Goal: Task Accomplishment & Management: Manage account settings

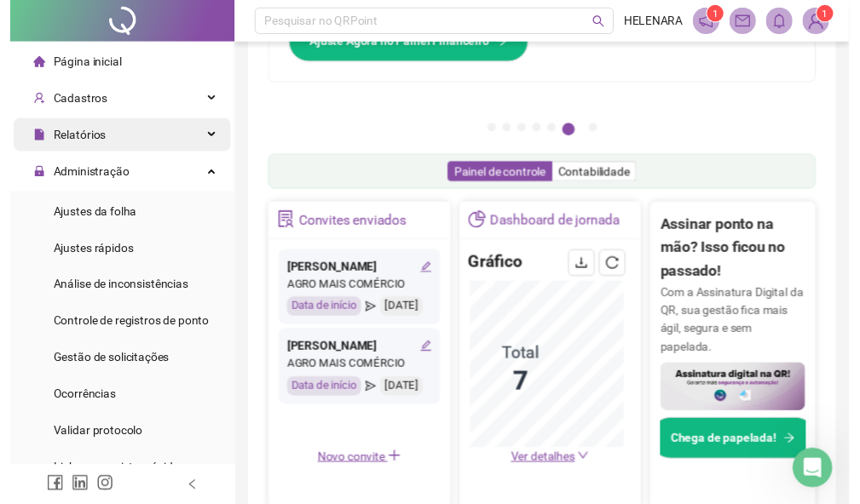
scroll to position [170, 0]
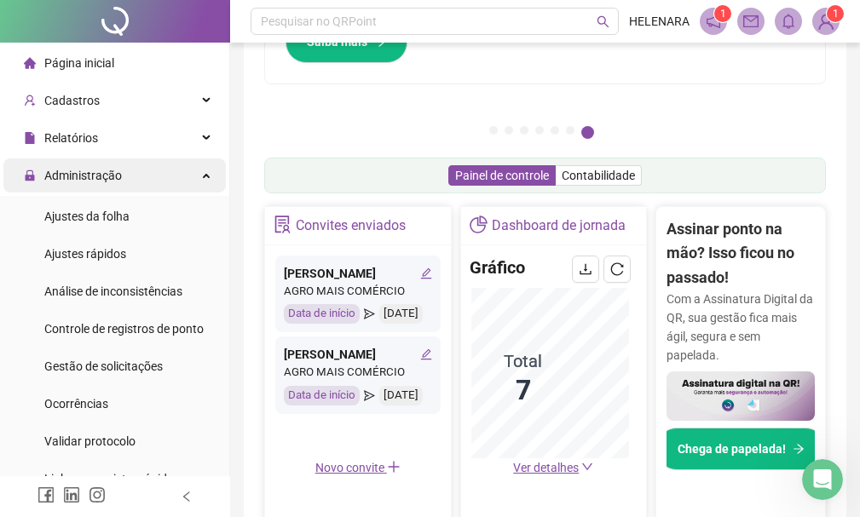
click at [138, 163] on div "Administração" at bounding box center [114, 175] width 222 height 34
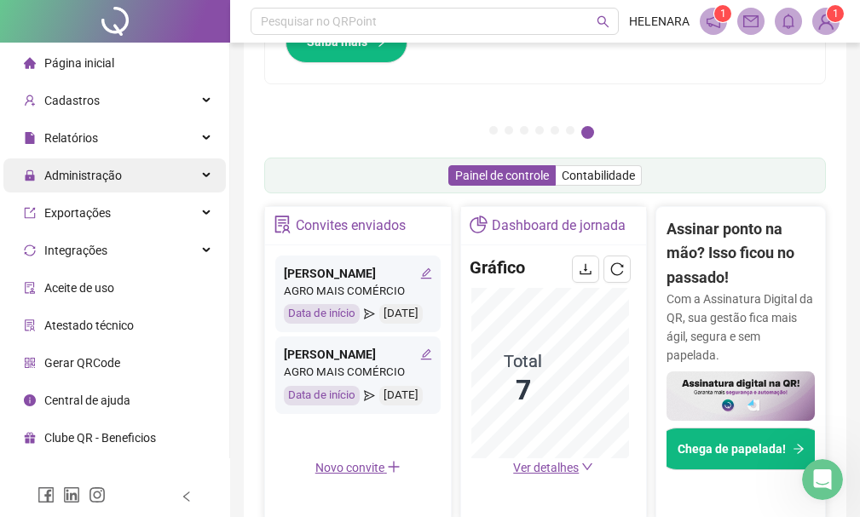
click at [171, 179] on div "Administração" at bounding box center [114, 175] width 222 height 34
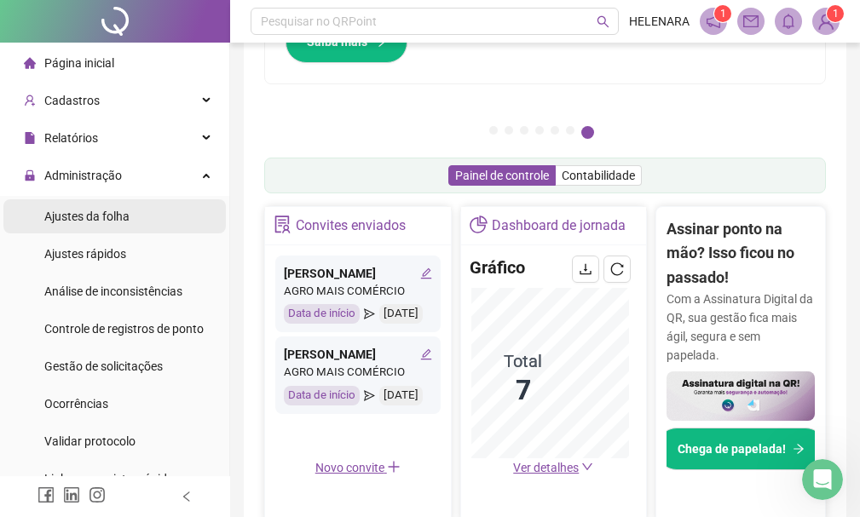
click at [176, 219] on li "Ajustes da folha" at bounding box center [114, 216] width 222 height 34
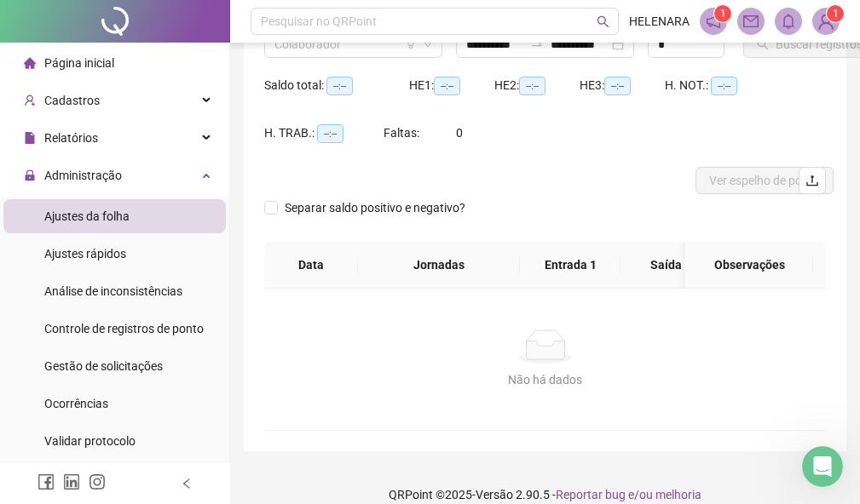
type input "**********"
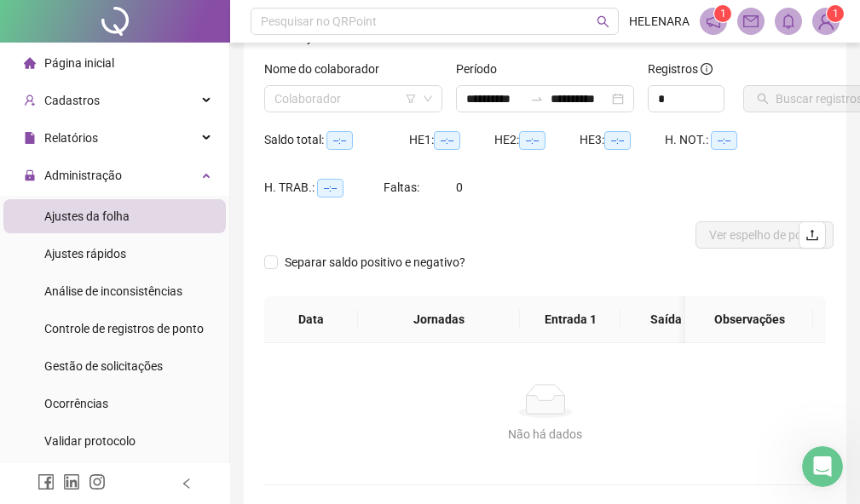
scroll to position [85, 0]
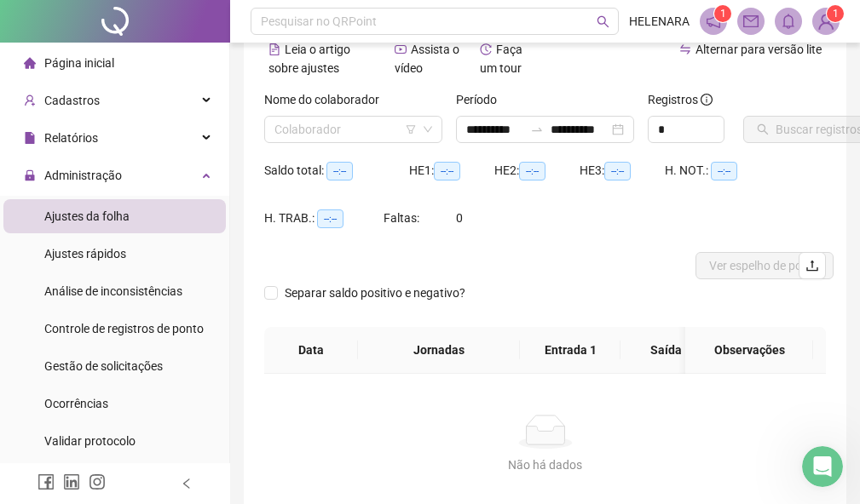
click at [345, 104] on label "Nome do colaborador" at bounding box center [327, 99] width 126 height 19
click at [359, 135] on input "search" at bounding box center [345, 130] width 142 height 26
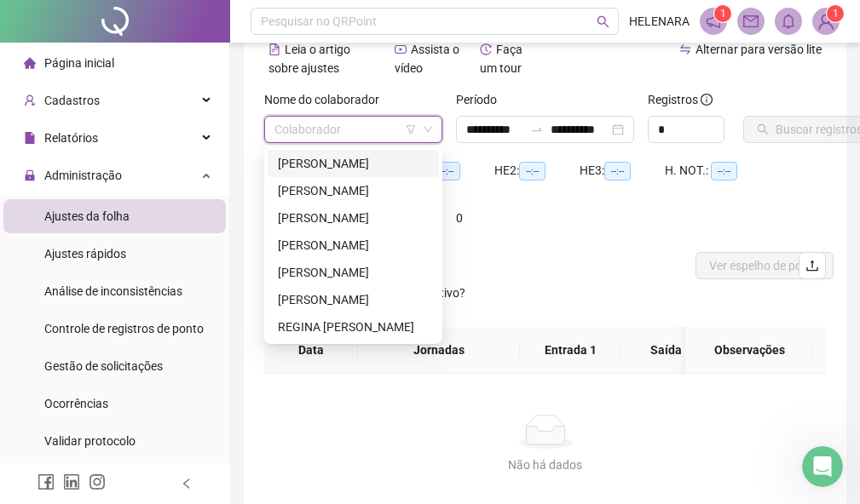
click at [353, 165] on div "[PERSON_NAME]" at bounding box center [353, 163] width 151 height 19
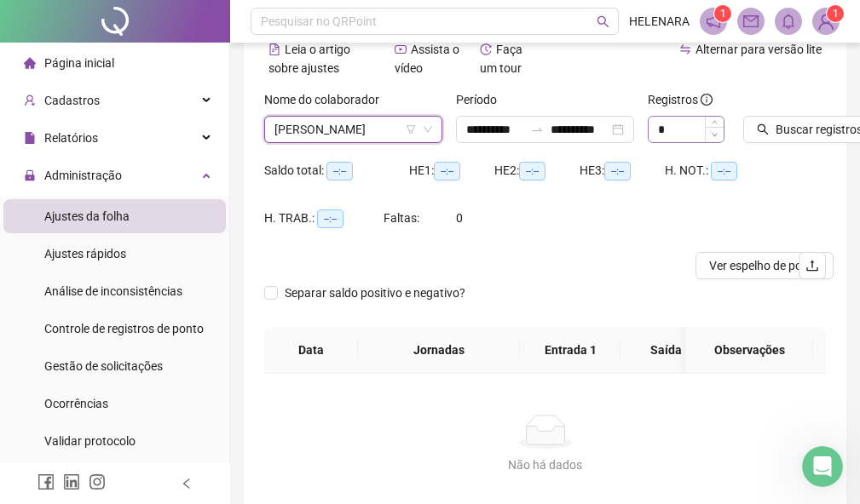
click at [717, 128] on span "Decrease Value" at bounding box center [714, 134] width 19 height 15
type input "*"
click at [711, 119] on span "Increase Value" at bounding box center [714, 124] width 19 height 15
click at [781, 131] on span "Buscar registros" at bounding box center [818, 129] width 87 height 19
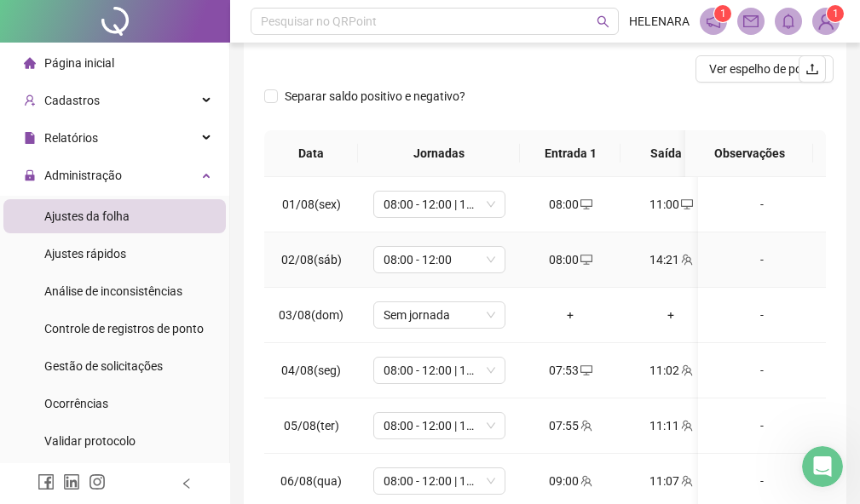
scroll to position [170, 0]
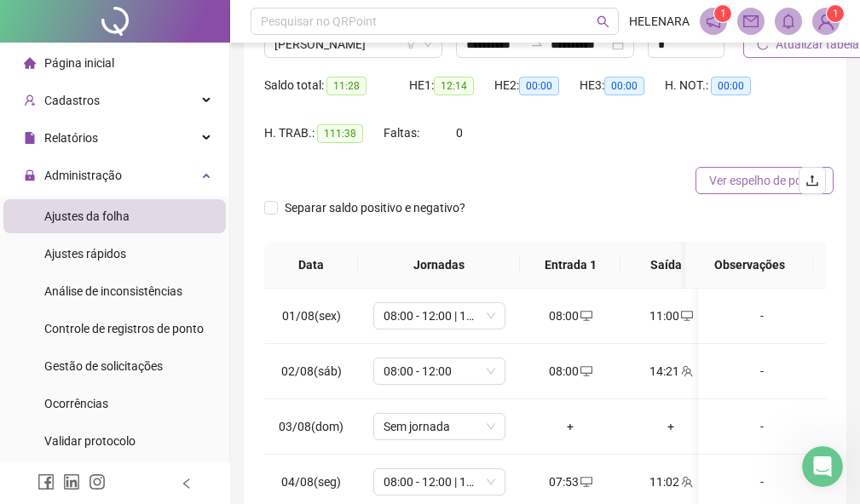
click at [750, 189] on span "Ver espelho de ponto" at bounding box center [764, 180] width 111 height 19
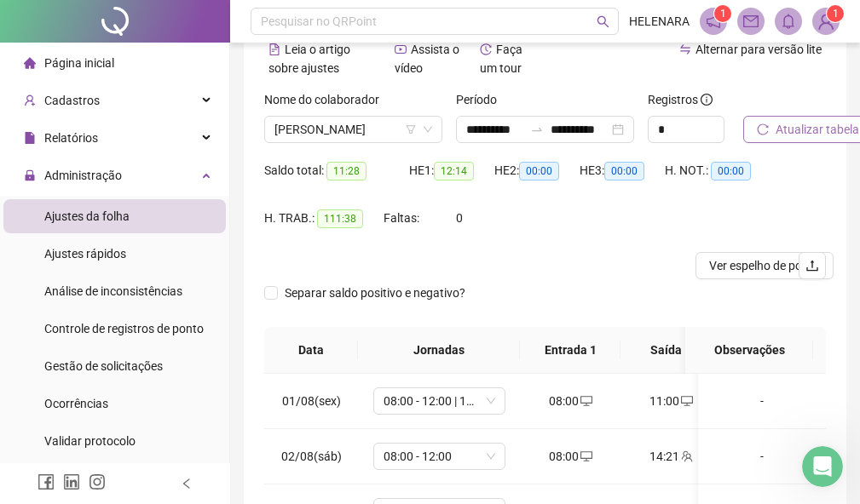
click at [373, 112] on div "Nome do colaborador" at bounding box center [353, 103] width 178 height 26
click at [377, 129] on span "[PERSON_NAME]" at bounding box center [353, 130] width 158 height 26
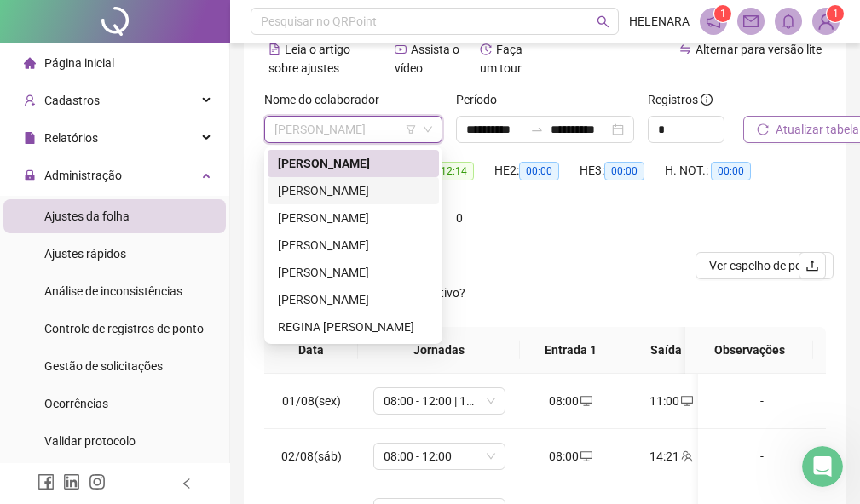
click at [397, 182] on div "[PERSON_NAME]" at bounding box center [353, 190] width 151 height 19
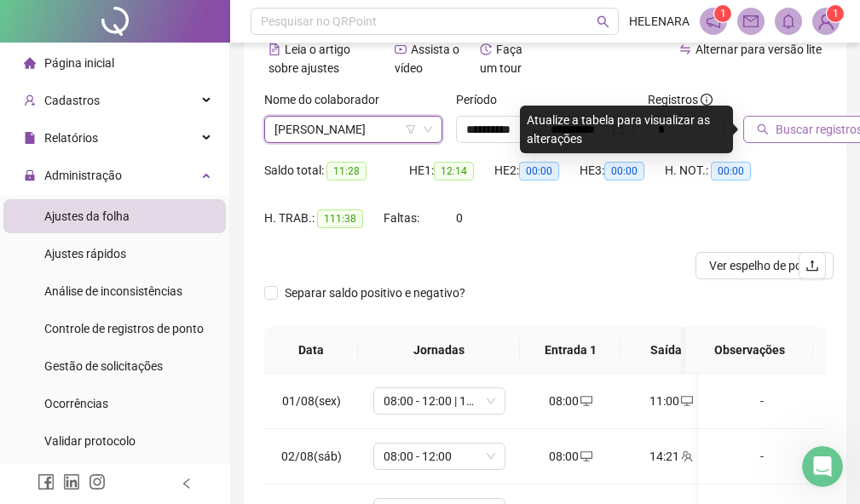
click at [768, 129] on icon "search" at bounding box center [763, 130] width 12 height 12
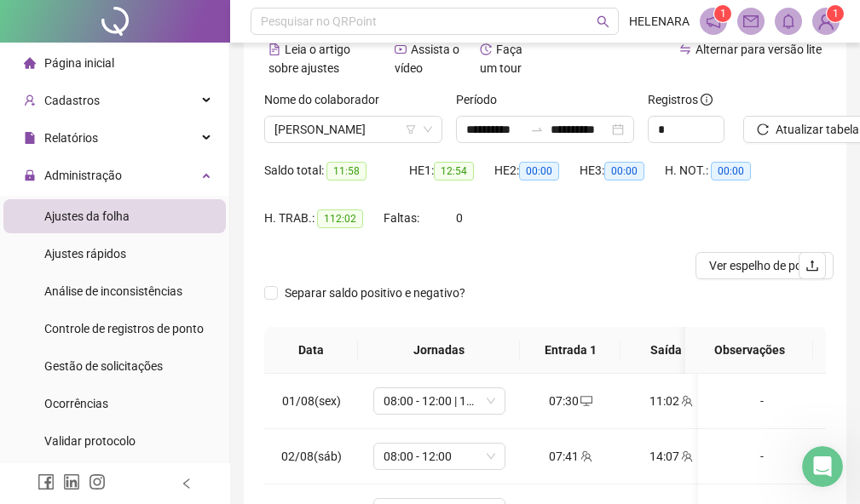
scroll to position [170, 0]
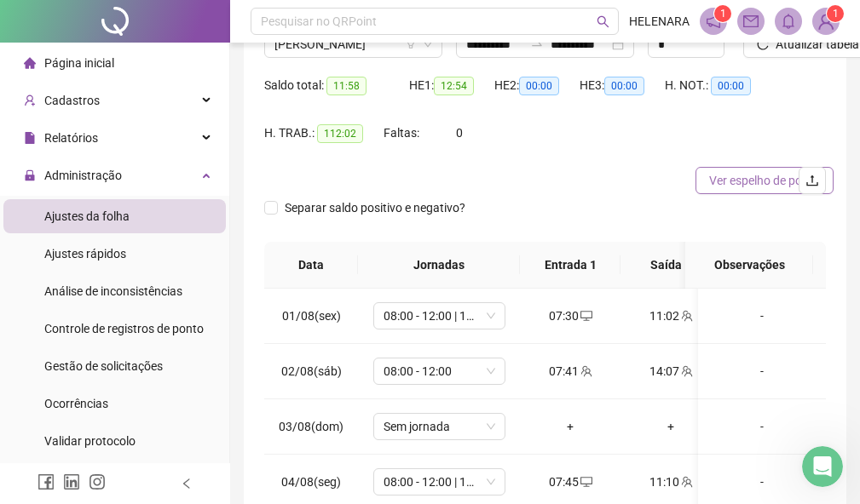
click at [754, 178] on span "Ver espelho de ponto" at bounding box center [764, 180] width 111 height 19
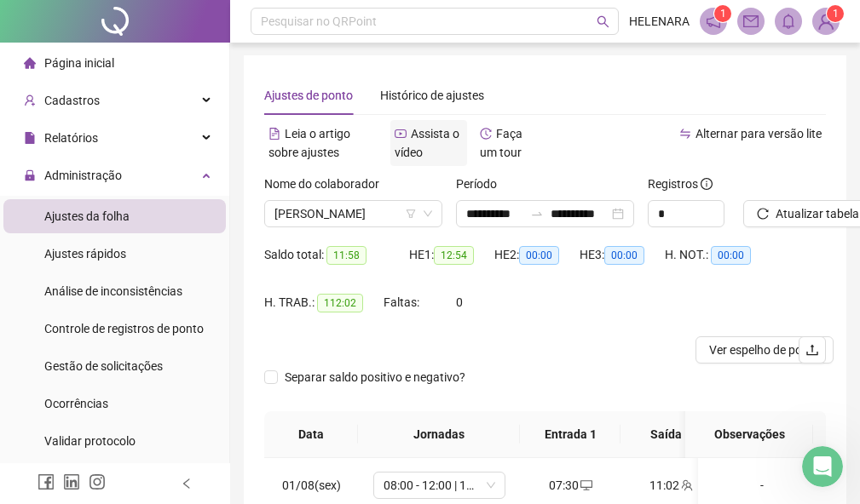
scroll to position [0, 0]
click at [386, 228] on div "Nome do colaborador [PERSON_NAME]" at bounding box center [353, 209] width 192 height 66
click at [386, 221] on span "[PERSON_NAME]" at bounding box center [353, 215] width 158 height 26
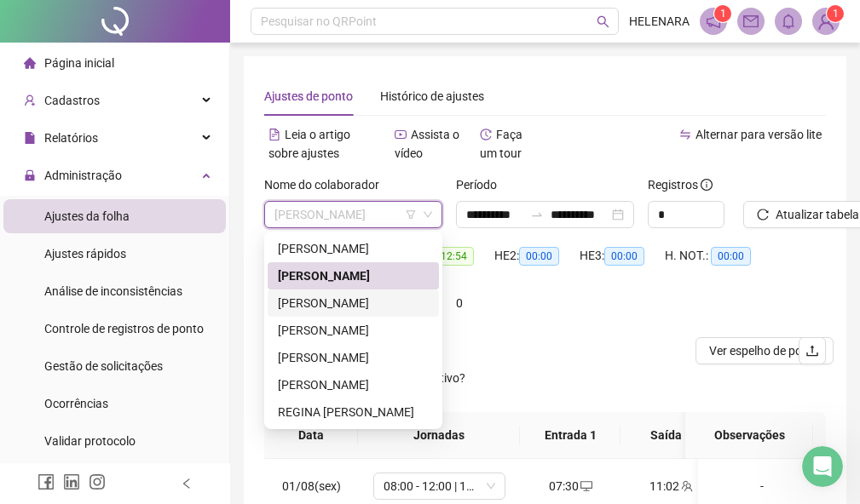
click at [366, 296] on div "[PERSON_NAME]" at bounding box center [353, 303] width 151 height 19
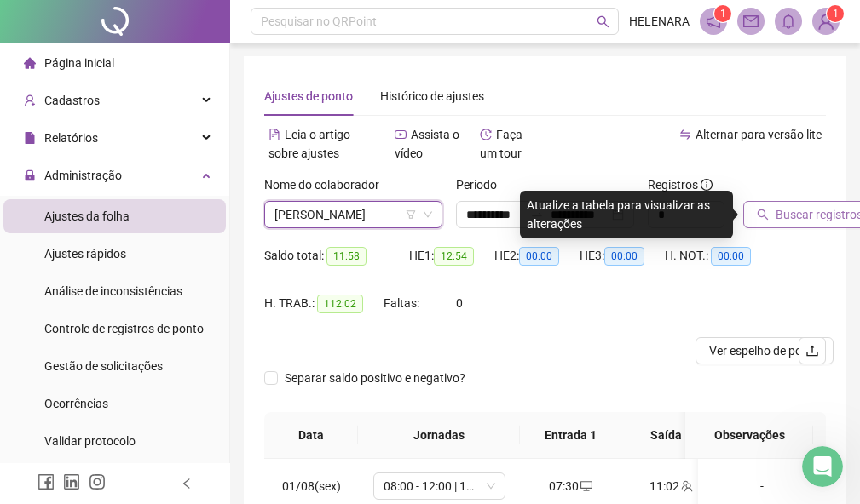
click at [833, 224] on button "Buscar registros" at bounding box center [809, 214] width 133 height 27
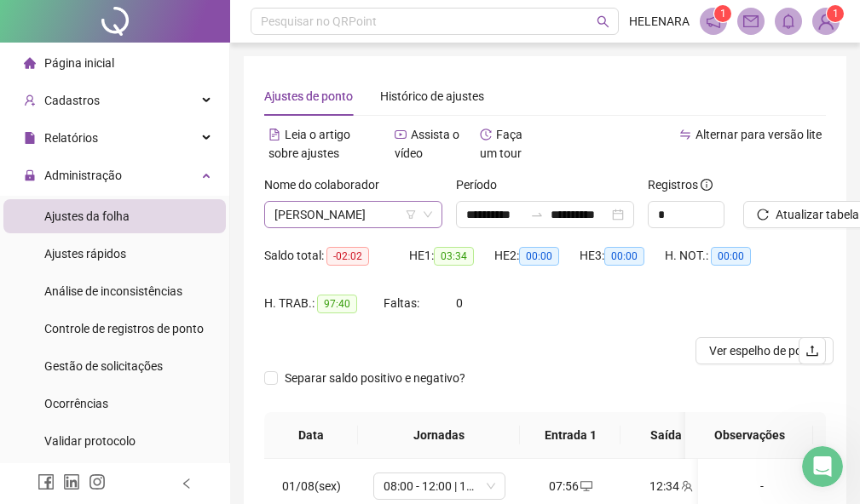
click at [383, 216] on span "[PERSON_NAME]" at bounding box center [353, 215] width 158 height 26
click at [643, 329] on div "Saldo total: -02:02 HE 1: 03:34 HE 2: 00:00 HE 3: 00:00 H. NOT.: 00:00 H. TRAB.…" at bounding box center [544, 289] width 561 height 95
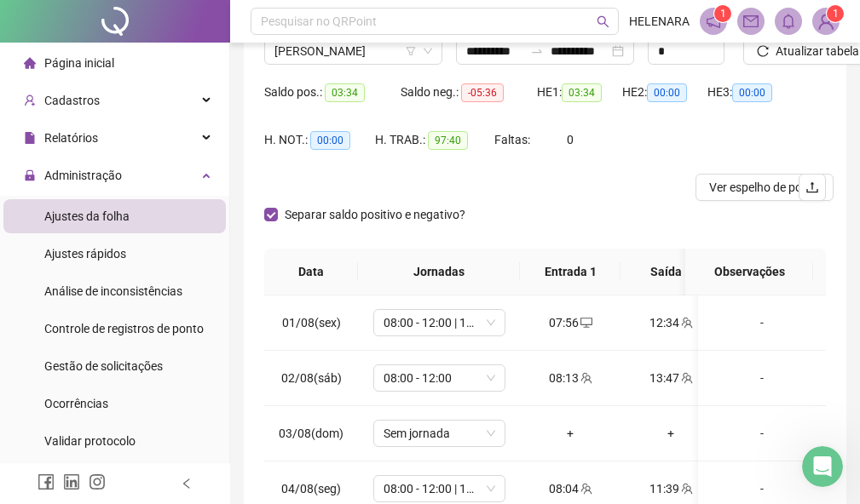
scroll to position [170, 0]
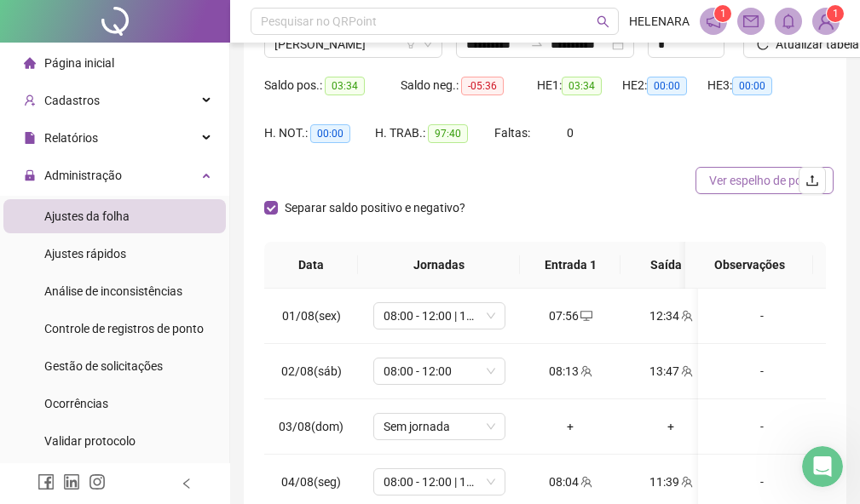
click at [740, 181] on span "Ver espelho de ponto" at bounding box center [764, 180] width 111 height 19
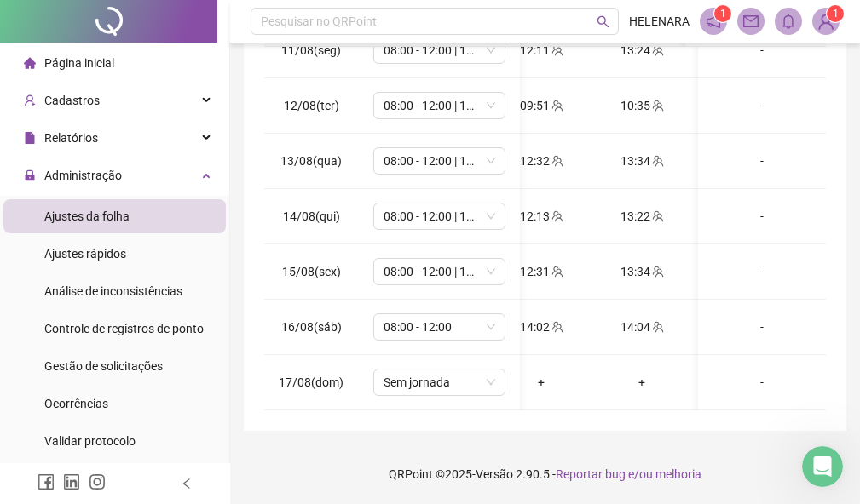
scroll to position [0, 126]
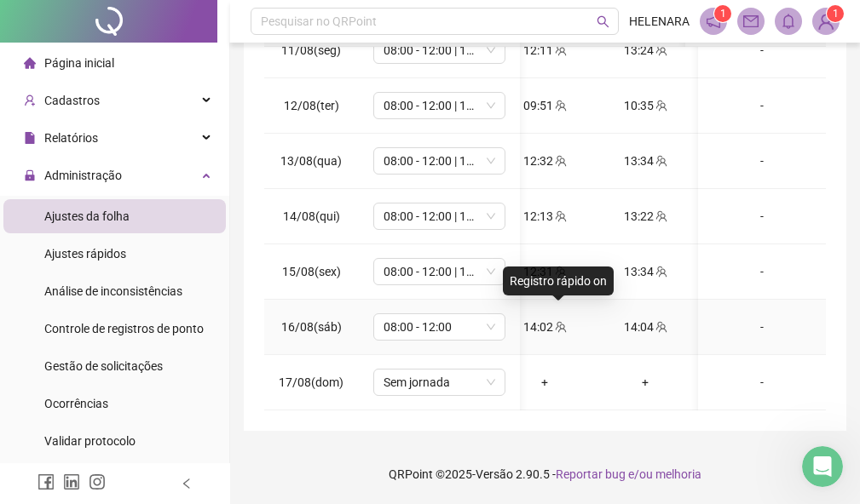
click at [556, 321] on icon "team" at bounding box center [561, 327] width 12 height 12
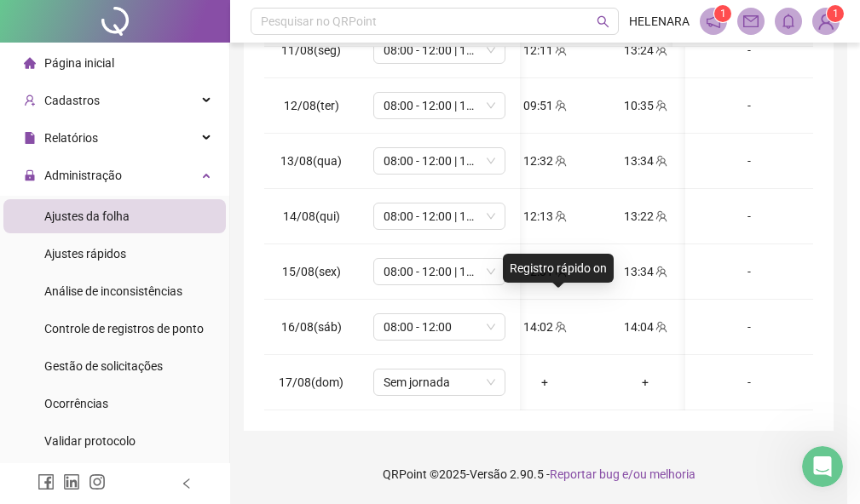
scroll to position [400, 0]
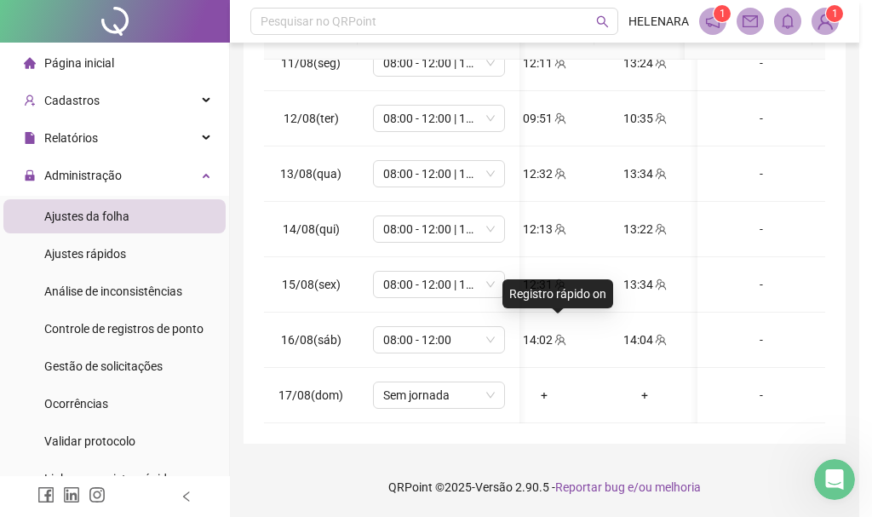
type input "**********"
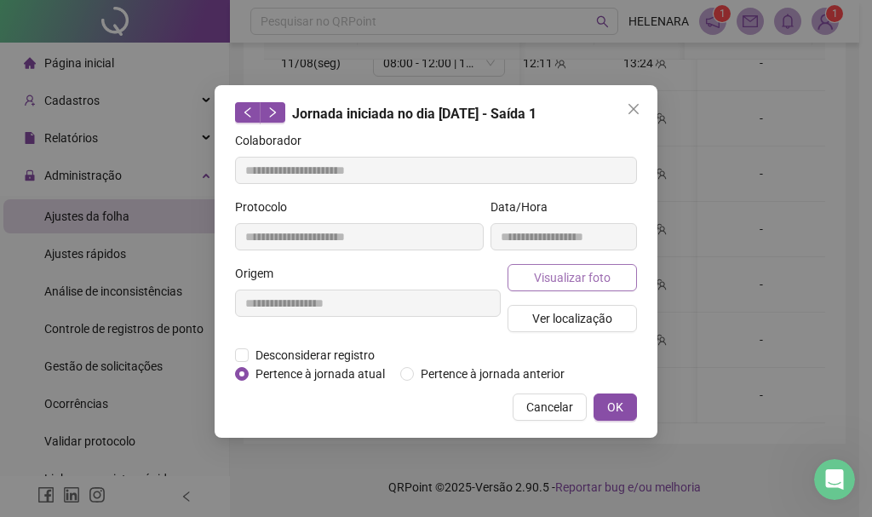
click at [576, 279] on span "Visualizar foto" at bounding box center [572, 277] width 77 height 19
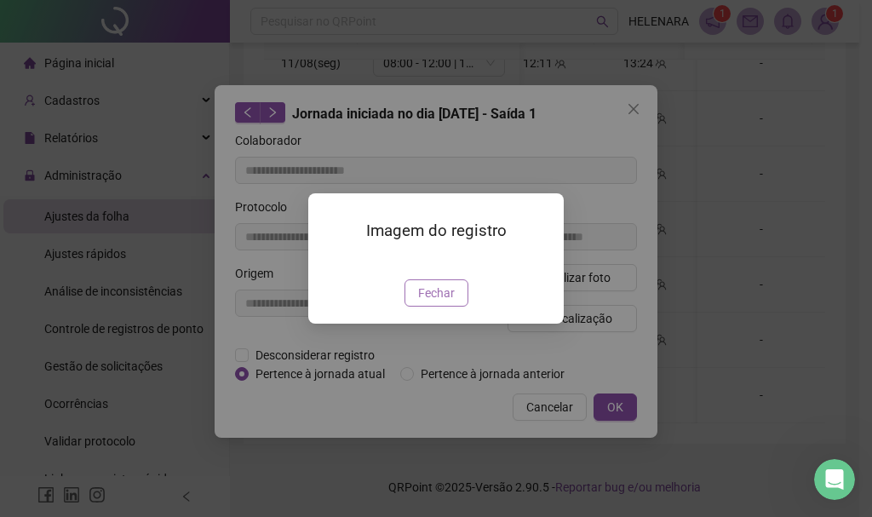
click at [441, 302] on span "Fechar" at bounding box center [436, 293] width 37 height 19
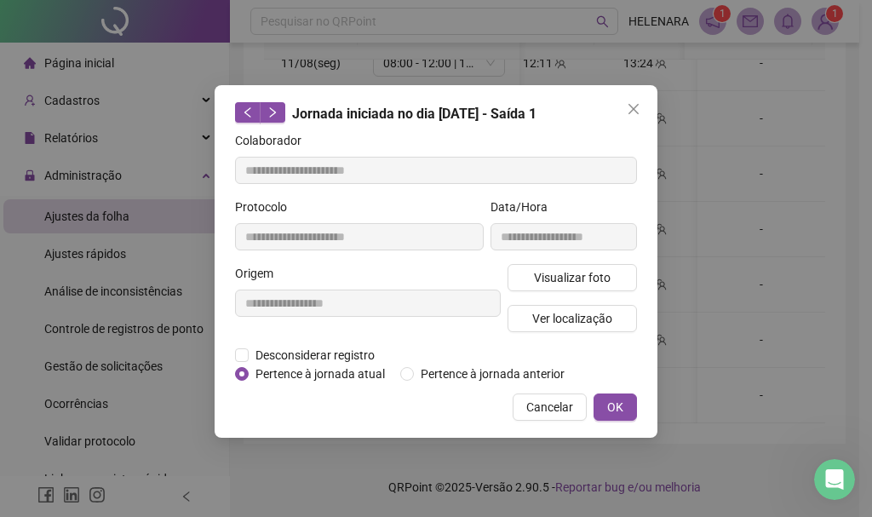
click at [624, 111] on span "Close" at bounding box center [633, 109] width 27 height 14
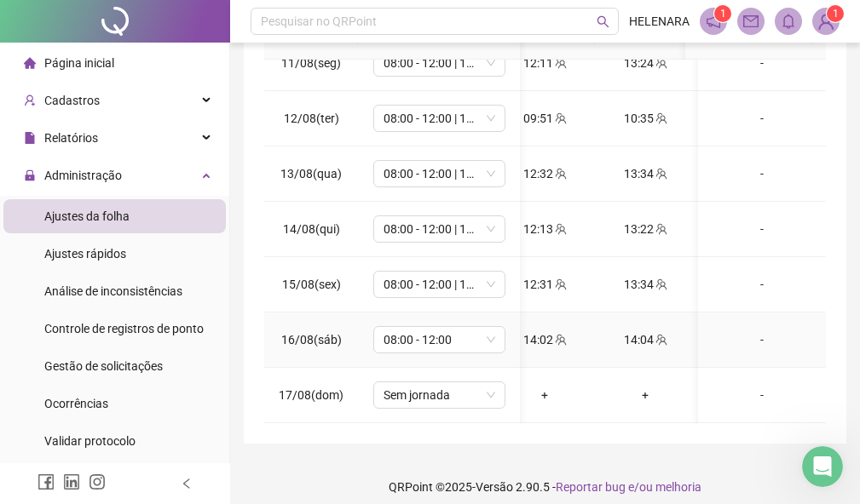
click at [660, 334] on icon "team" at bounding box center [660, 339] width 11 height 11
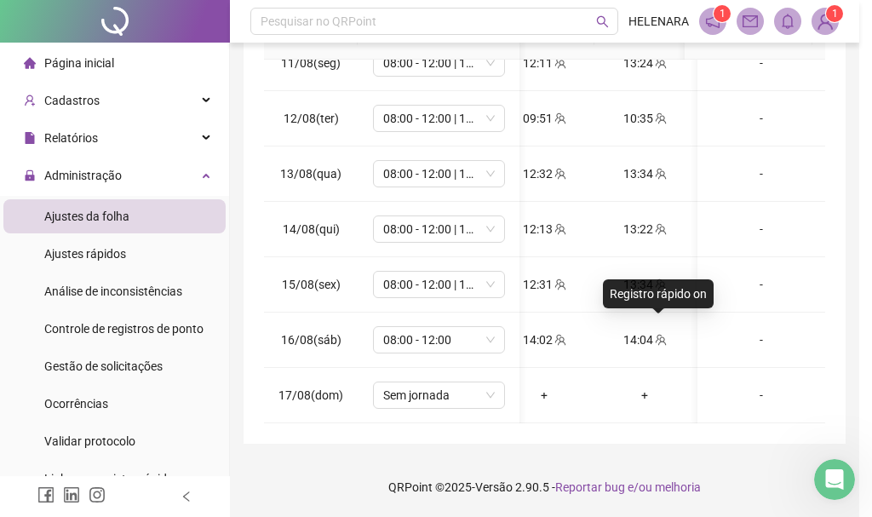
type input "**********"
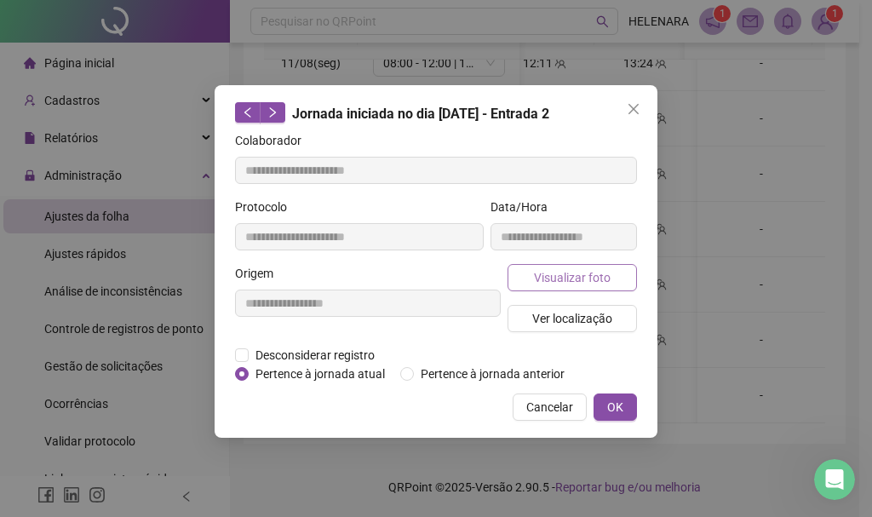
click at [624, 284] on button "Visualizar foto" at bounding box center [572, 277] width 129 height 27
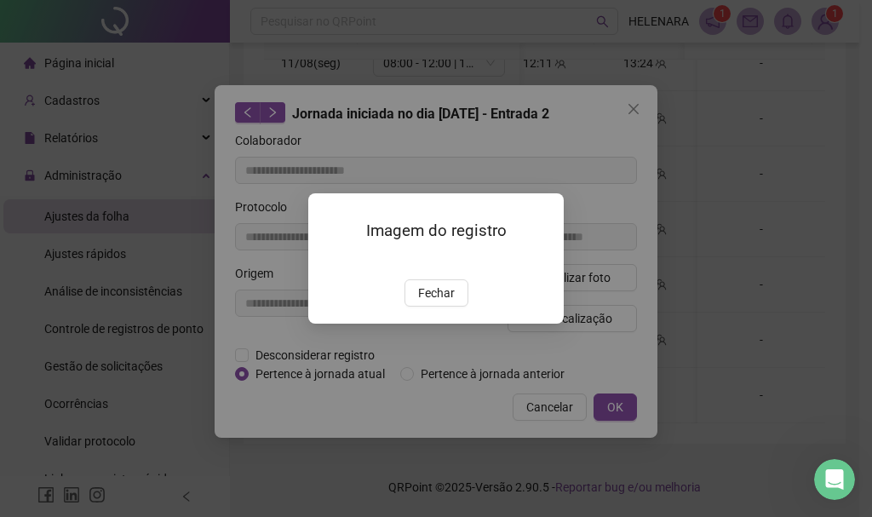
click at [444, 324] on div "Imagem do registro Fechar" at bounding box center [436, 258] width 256 height 130
drag, startPoint x: 416, startPoint y: 353, endPoint x: 432, endPoint y: 375, distance: 27.4
click at [417, 307] on button "Fechar" at bounding box center [437, 292] width 64 height 27
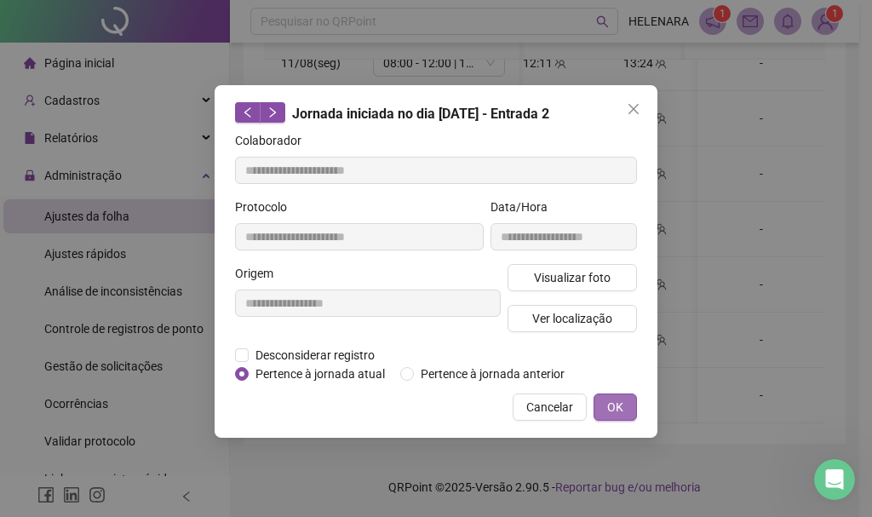
drag, startPoint x: 623, startPoint y: 411, endPoint x: 532, endPoint y: 502, distance: 128.3
click at [622, 411] on span "OK" at bounding box center [615, 407] width 16 height 19
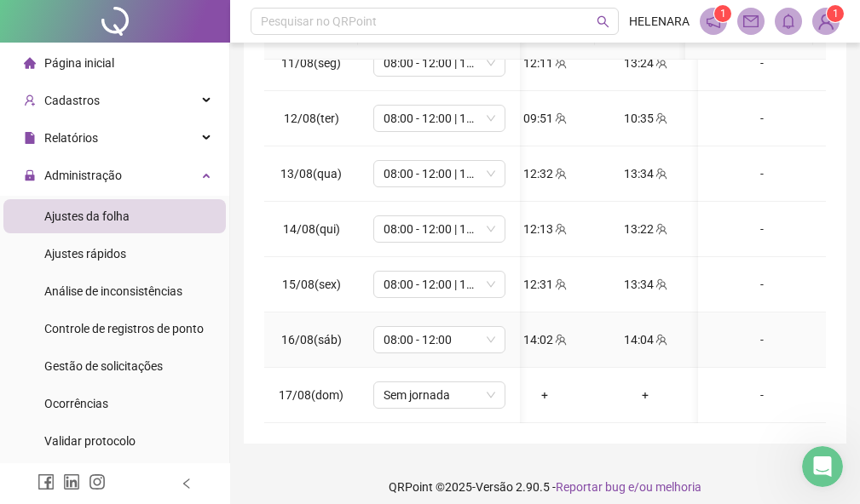
click at [661, 336] on div "14:04" at bounding box center [644, 340] width 73 height 19
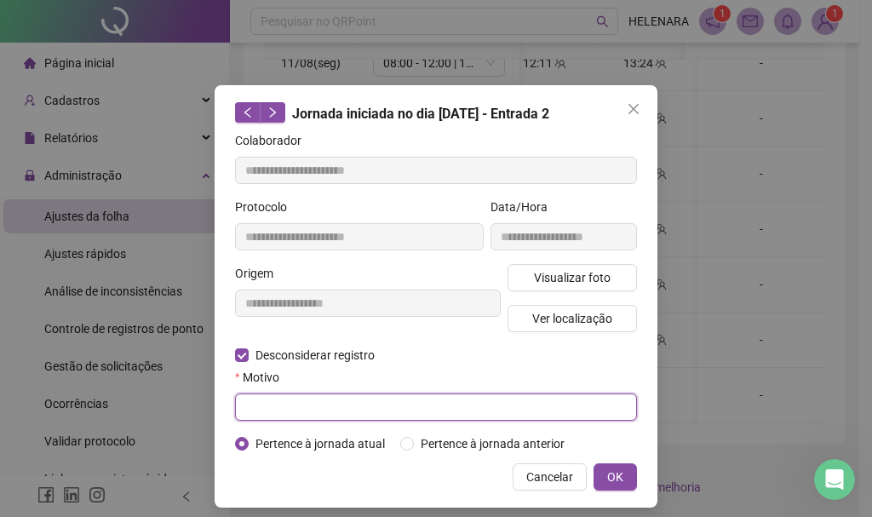
click at [287, 401] on input "text" at bounding box center [436, 407] width 402 height 27
type input "********"
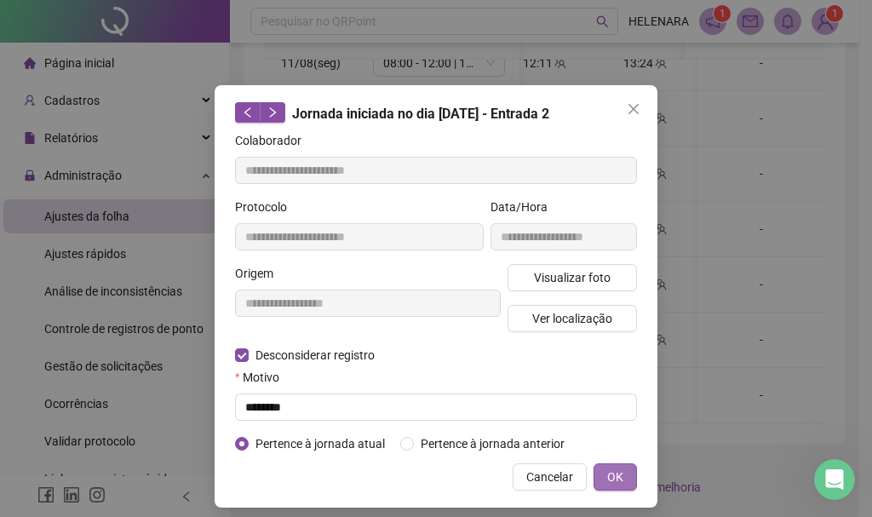
click at [616, 474] on span "OK" at bounding box center [615, 477] width 16 height 19
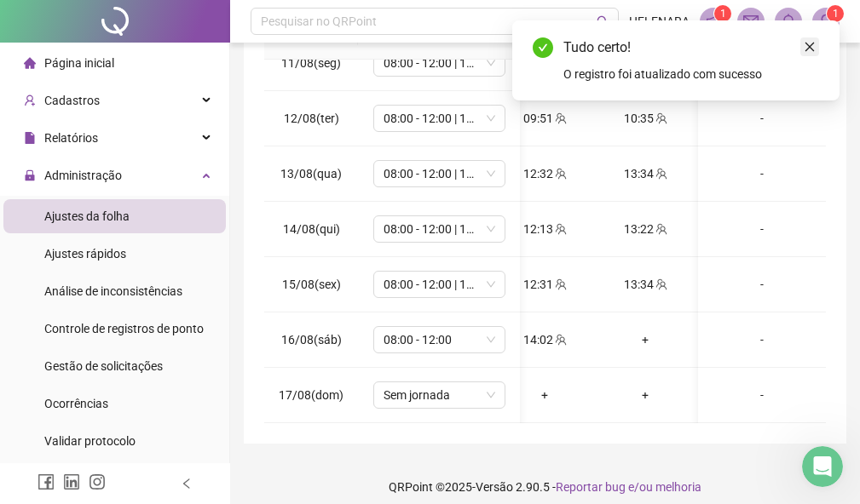
click at [806, 51] on icon "close" at bounding box center [809, 47] width 12 height 12
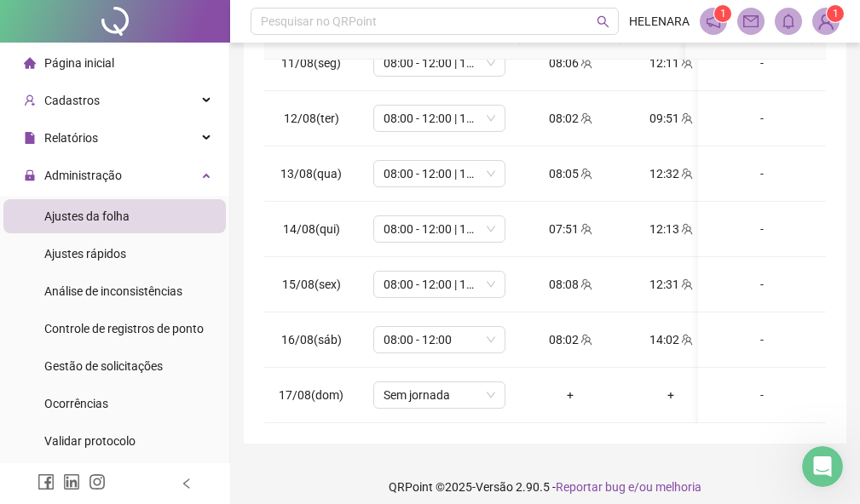
scroll to position [0, 0]
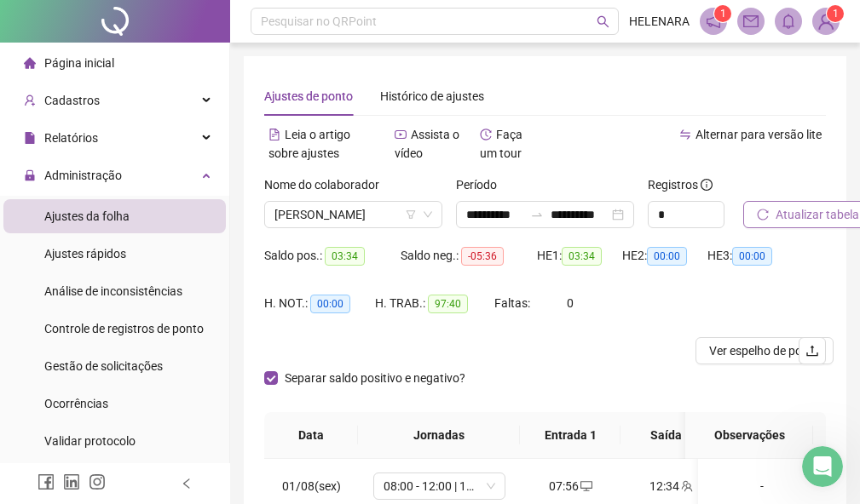
click at [822, 221] on span "Atualizar tabela" at bounding box center [816, 214] width 83 height 19
click at [751, 349] on span "Ver espelho de ponto" at bounding box center [764, 351] width 111 height 19
click at [537, 221] on icon "swap-right" at bounding box center [537, 215] width 14 height 14
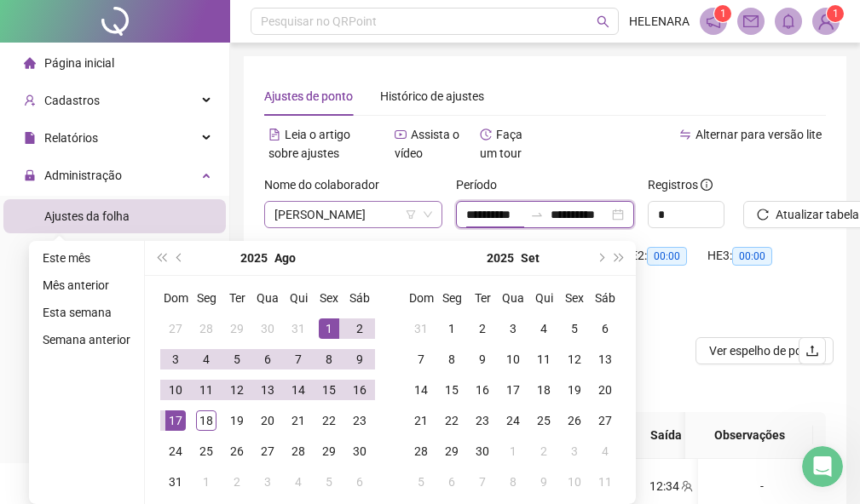
click at [358, 212] on span "[PERSON_NAME]" at bounding box center [353, 215] width 158 height 26
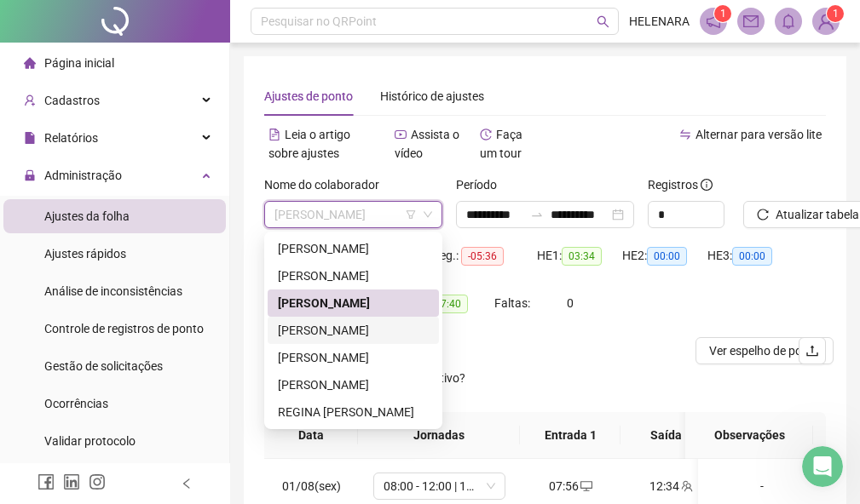
click at [359, 333] on div "[PERSON_NAME]" at bounding box center [353, 330] width 151 height 19
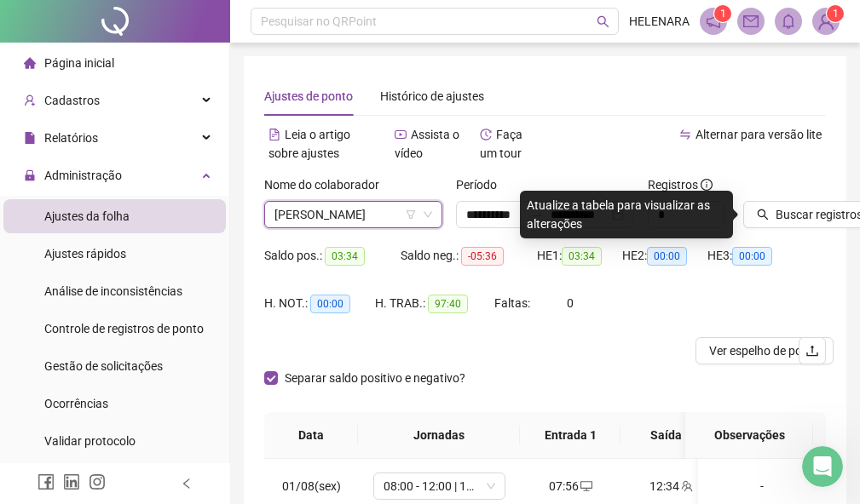
click at [731, 277] on div "HE 3: 00:00" at bounding box center [749, 266] width 85 height 48
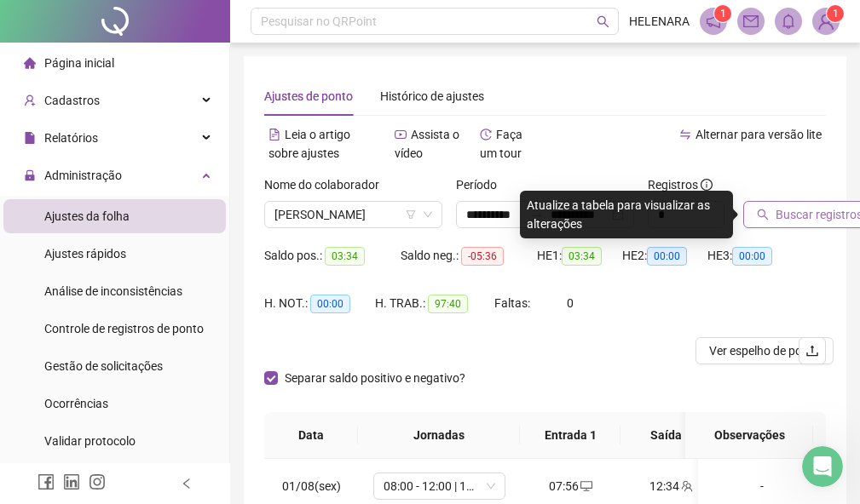
click at [777, 221] on span "Buscar registros" at bounding box center [818, 214] width 87 height 19
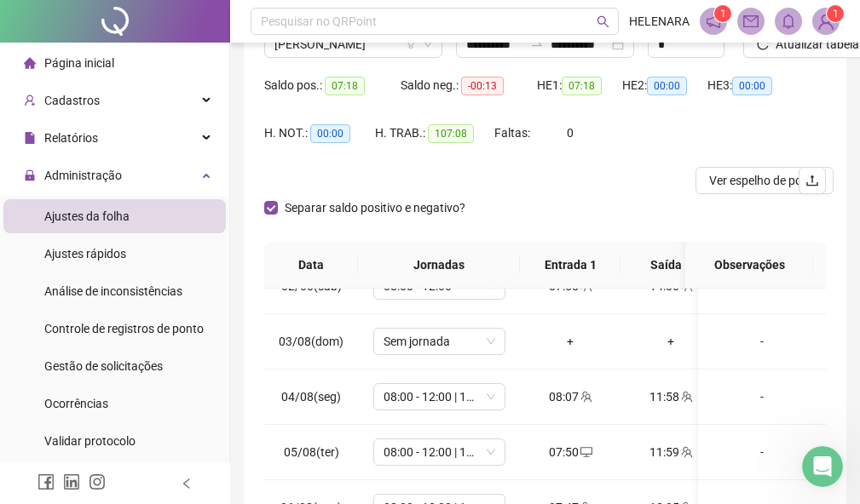
click at [734, 199] on div "Separar saldo positivo e negativo?" at bounding box center [544, 218] width 561 height 48
click at [748, 182] on span "Ver espelho de ponto" at bounding box center [764, 180] width 111 height 19
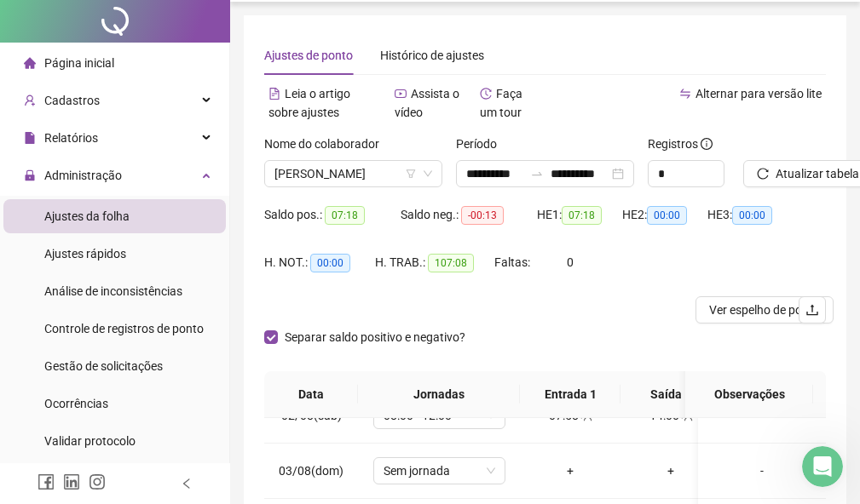
scroll to position [0, 0]
